Goal: Transaction & Acquisition: Book appointment/travel/reservation

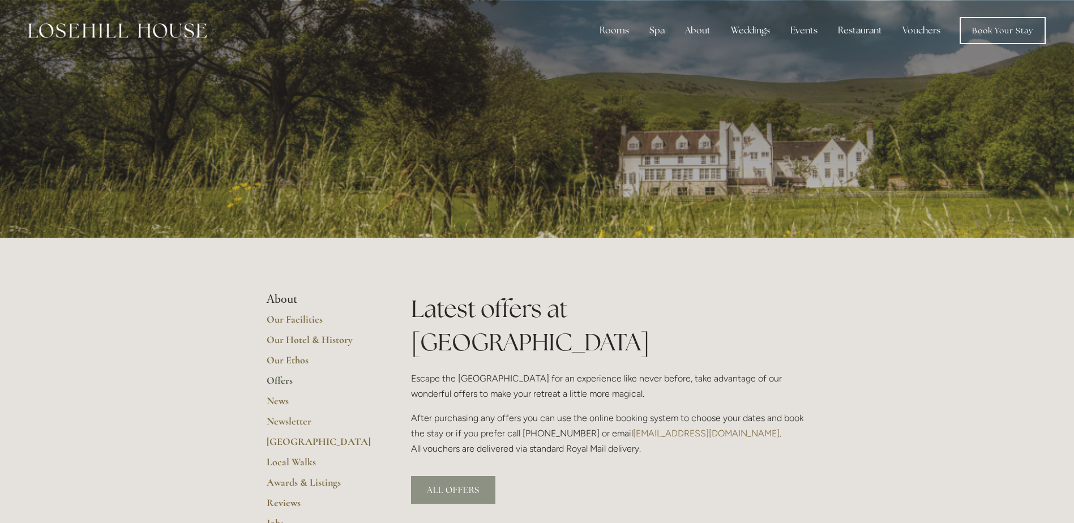
click at [443, 476] on link "ALL OFFERS" at bounding box center [453, 490] width 84 height 28
click at [292, 461] on link "Local Walks" at bounding box center [321, 466] width 108 height 20
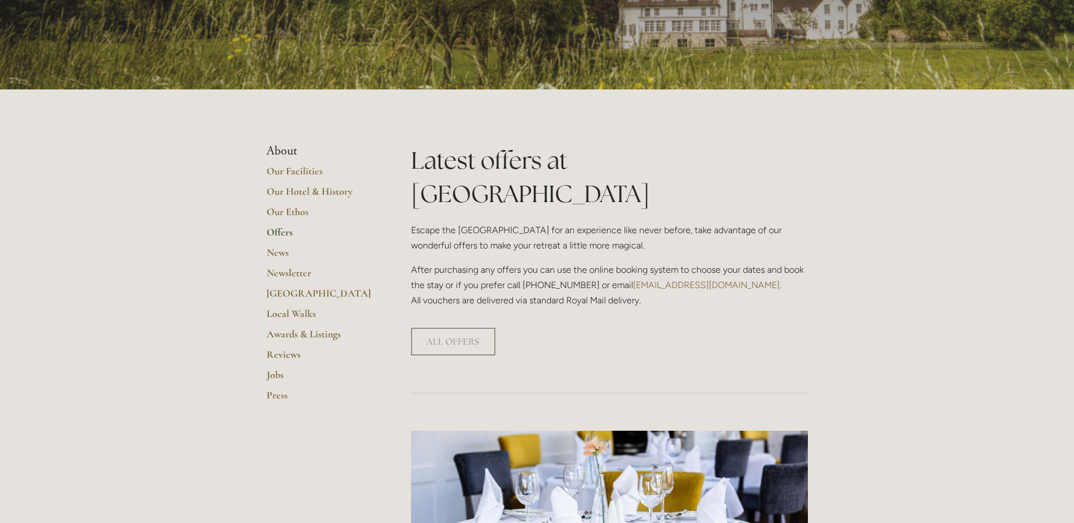
scroll to position [283, 0]
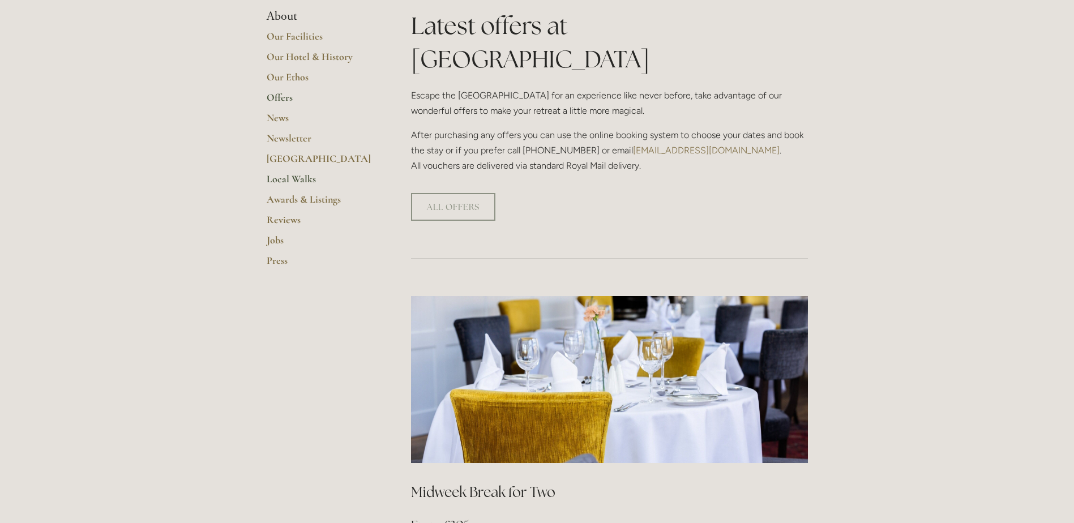
click at [293, 179] on link "Local Walks" at bounding box center [321, 183] width 108 height 20
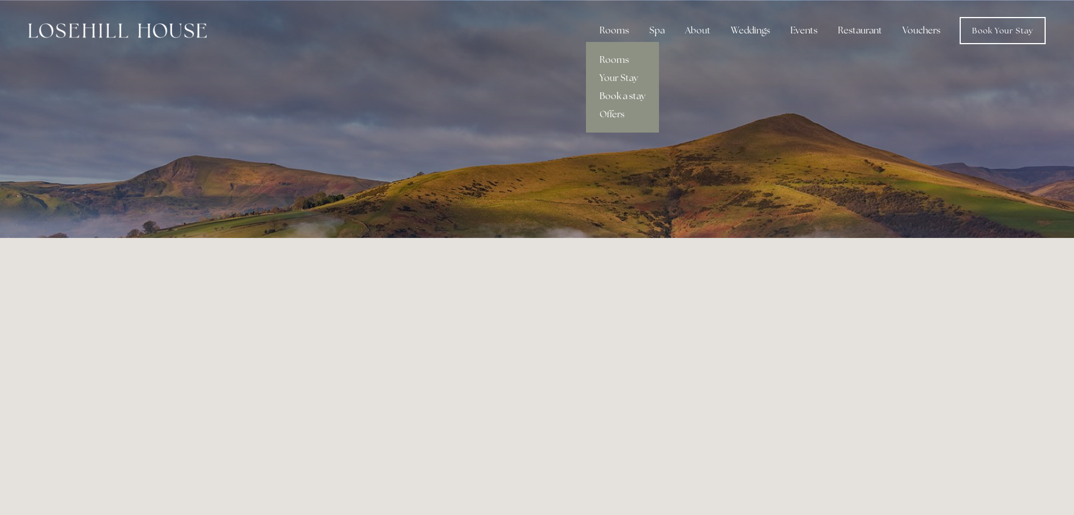
click at [623, 94] on link "Book a stay" at bounding box center [622, 96] width 73 height 18
